Goal: Task Accomplishment & Management: Manage account settings

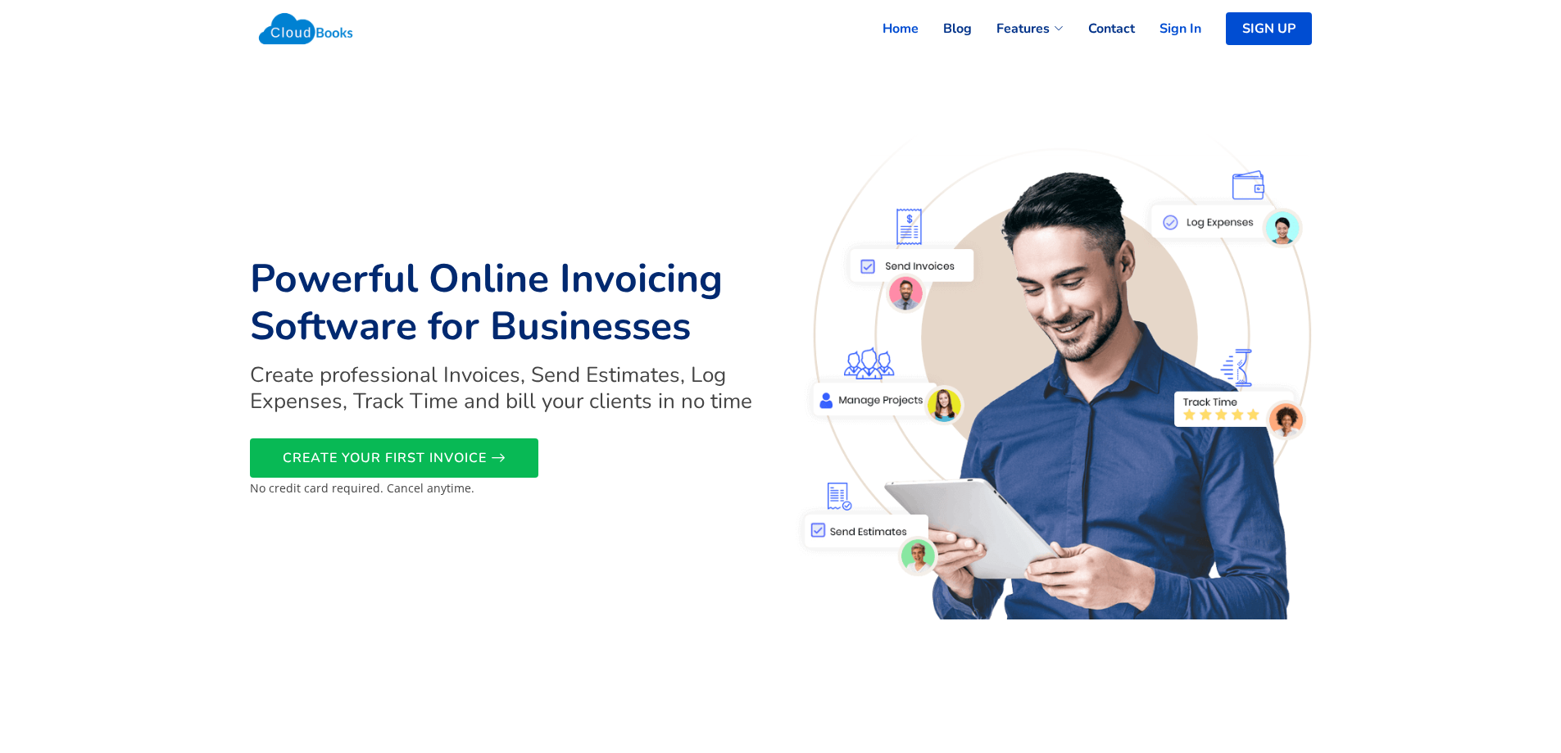
click at [1177, 25] on link "Sign In" at bounding box center [1168, 29] width 66 height 36
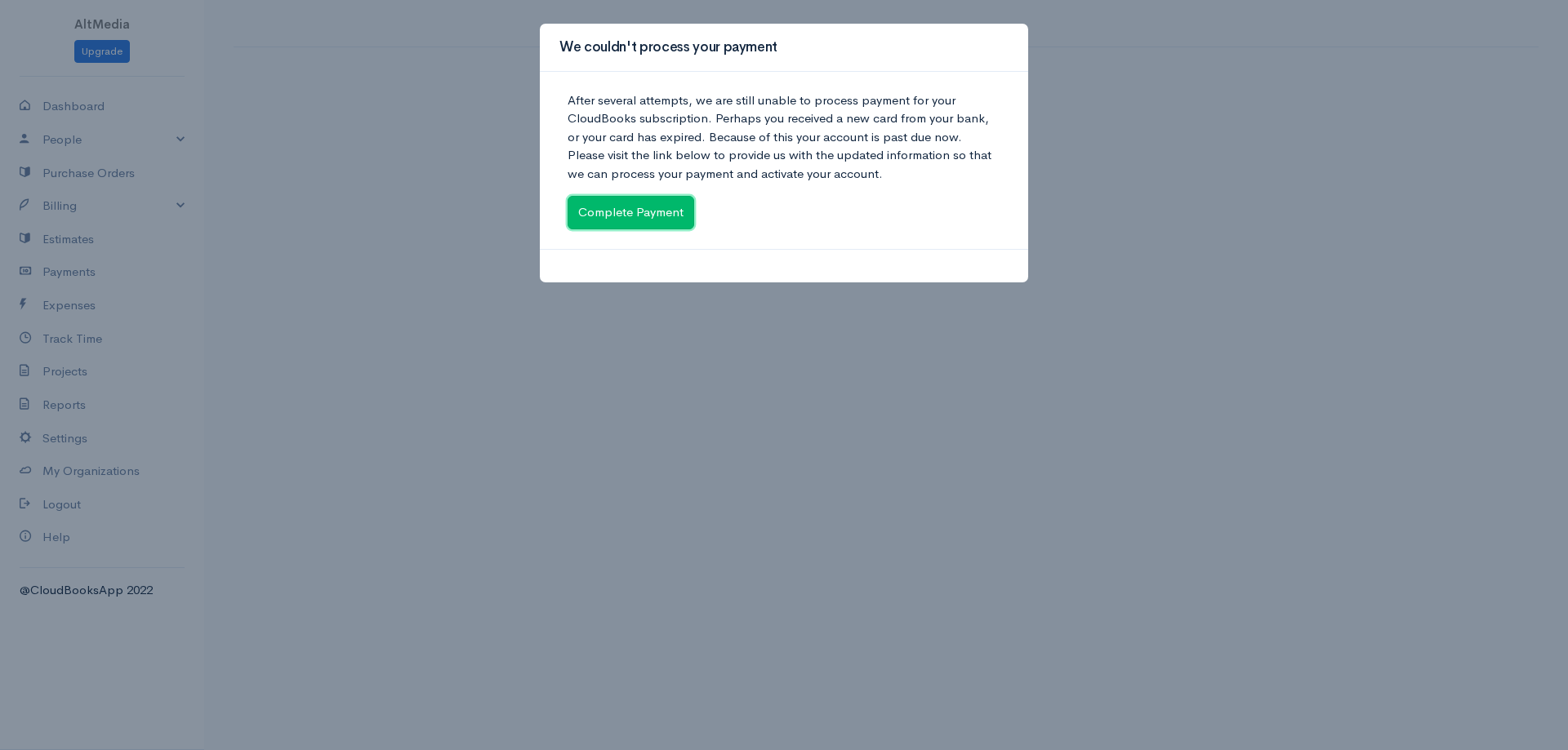
click at [627, 221] on link "Complete Payment" at bounding box center [631, 213] width 127 height 34
